Goal: Find specific page/section: Find specific page/section

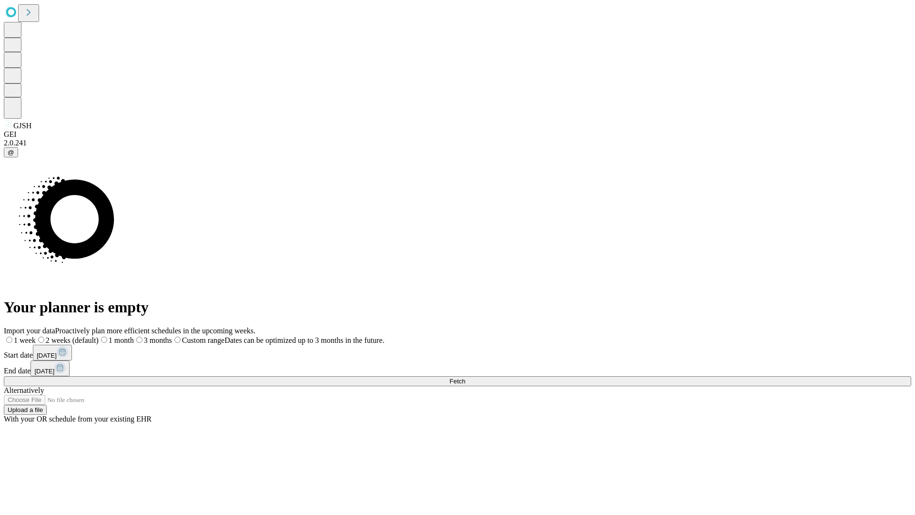
click at [465, 378] on span "Fetch" at bounding box center [458, 381] width 16 height 7
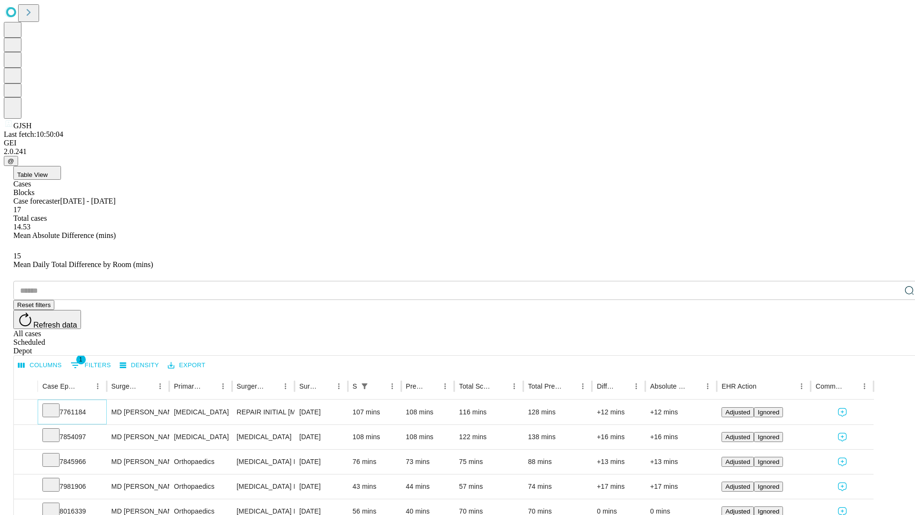
click at [56, 405] on icon at bounding box center [51, 410] width 10 height 10
